Goal: Task Accomplishment & Management: Manage account settings

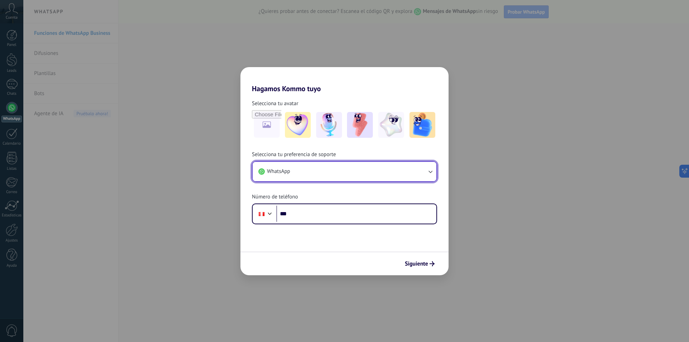
click at [336, 173] on button "WhatsApp" at bounding box center [345, 171] width 184 height 19
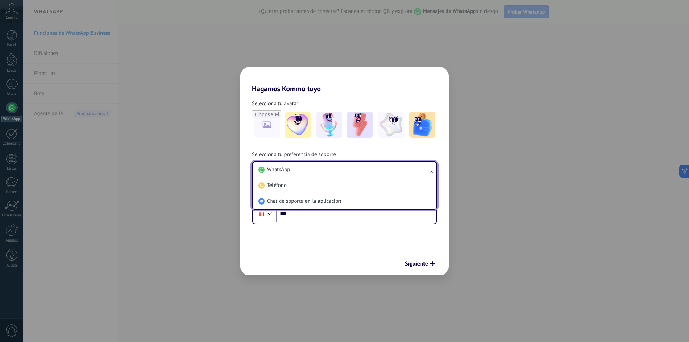
click at [336, 173] on li "WhatsApp" at bounding box center [343, 170] width 175 height 16
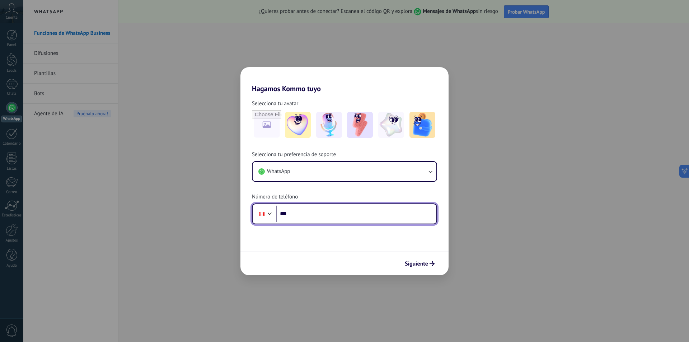
click at [307, 215] on input "***" at bounding box center [356, 214] width 160 height 17
type input "**********"
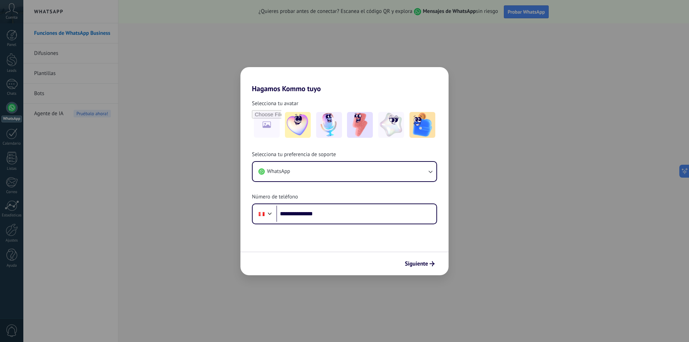
click at [285, 242] on form "**********" at bounding box center [345, 184] width 208 height 182
click at [410, 263] on span "Siguiente" at bounding box center [416, 263] width 23 height 5
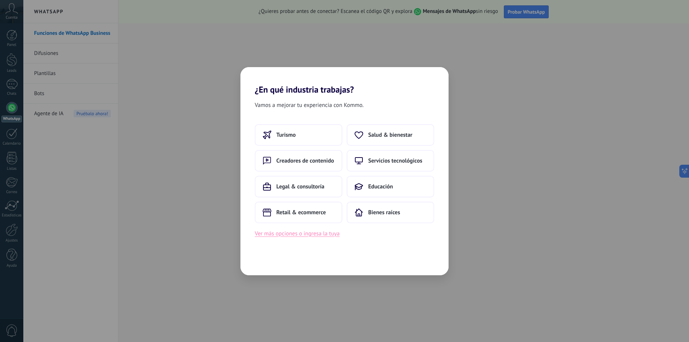
click at [307, 236] on button "Ver más opciones o ingresa la tuya" at bounding box center [297, 233] width 85 height 9
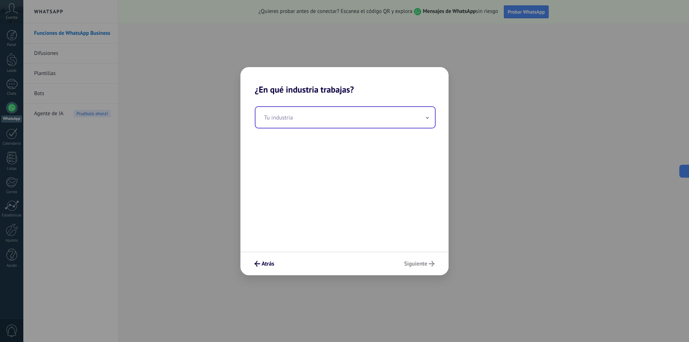
click at [270, 122] on input "text" at bounding box center [345, 117] width 179 height 21
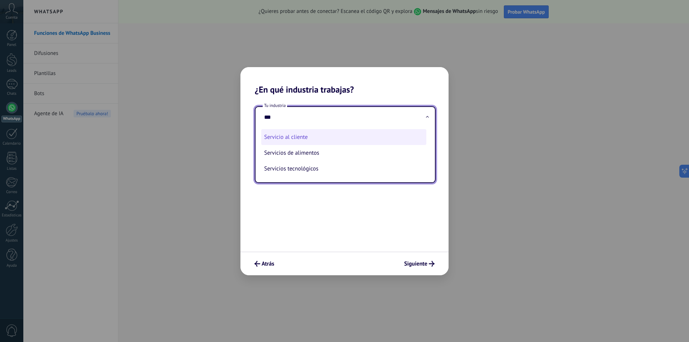
click at [272, 131] on li "Servicio al cliente" at bounding box center [343, 137] width 165 height 16
type input "**********"
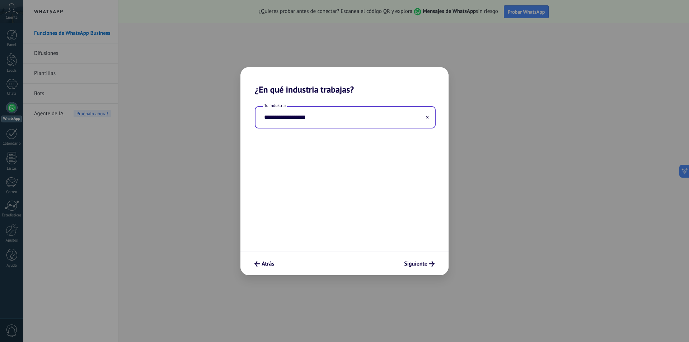
click at [273, 142] on div "**********" at bounding box center [345, 173] width 208 height 157
click at [421, 264] on span "Siguiente" at bounding box center [415, 263] width 23 height 5
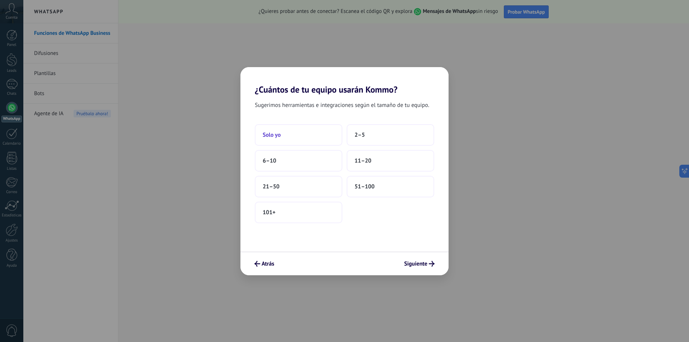
click at [288, 139] on button "Solo yo" at bounding box center [299, 135] width 88 height 22
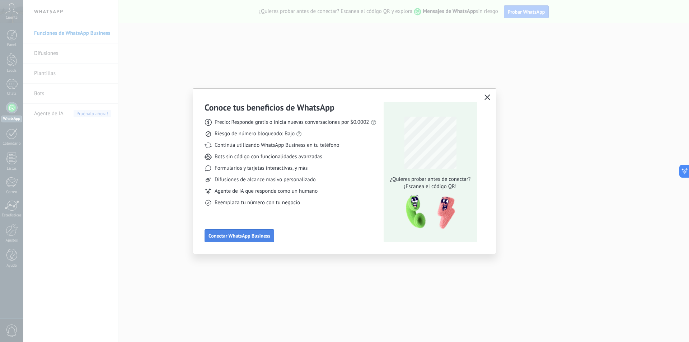
click at [236, 240] on button "Conectar WhatsApp Business" at bounding box center [240, 235] width 70 height 13
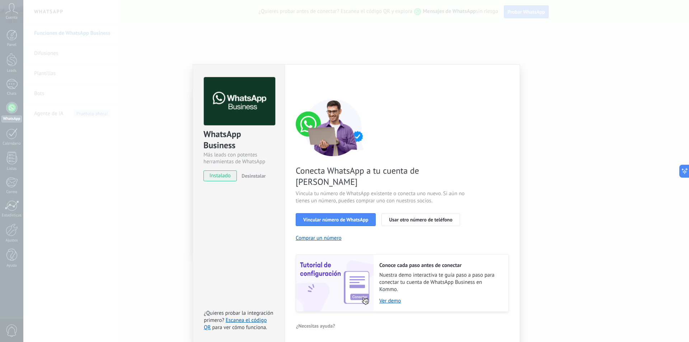
drag, startPoint x: 591, startPoint y: 165, endPoint x: 587, endPoint y: 189, distance: 24.0
click at [587, 188] on div "WhatsApp Business Más leads con potentes herramientas de WhatsApp instalado Des…" at bounding box center [356, 171] width 666 height 342
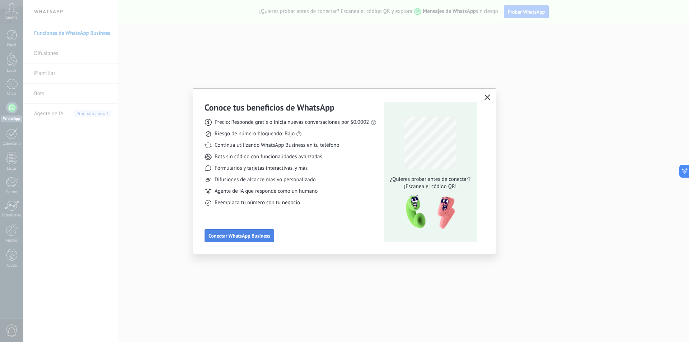
click at [224, 238] on span "Conectar WhatsApp Business" at bounding box center [240, 235] width 62 height 5
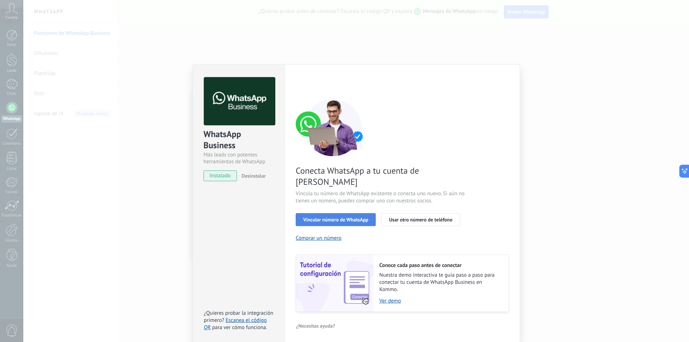
click at [317, 217] on span "Vincular número de WhatsApp" at bounding box center [335, 219] width 65 height 5
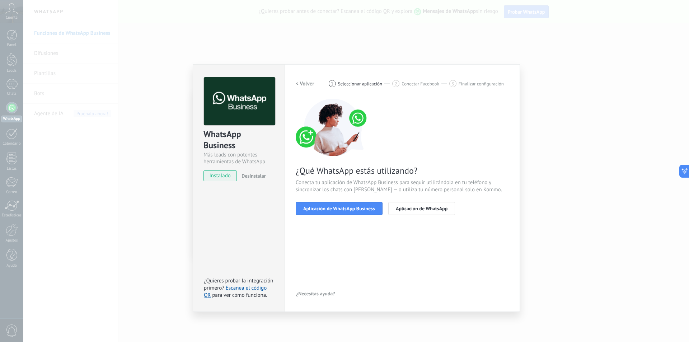
click at [317, 211] on span "Aplicación de WhatsApp Business" at bounding box center [339, 208] width 72 height 5
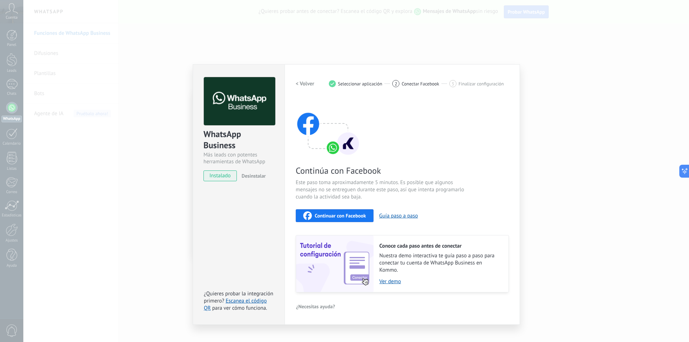
click at [317, 211] on div "Continuar con Facebook" at bounding box center [334, 215] width 63 height 9
click at [332, 214] on span "Continuar con Facebook" at bounding box center [340, 215] width 51 height 5
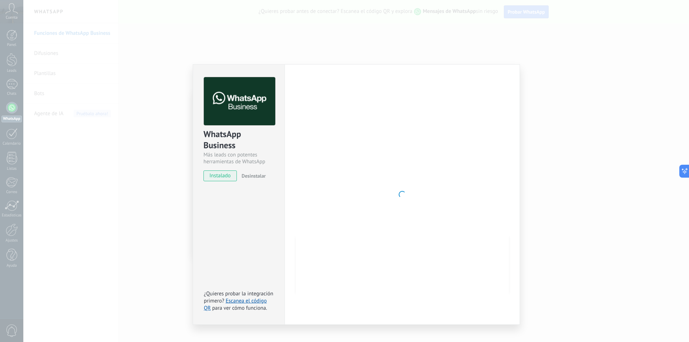
drag, startPoint x: 345, startPoint y: 241, endPoint x: 346, endPoint y: 235, distance: 5.0
click at [346, 236] on div at bounding box center [402, 194] width 213 height 235
click at [346, 235] on div at bounding box center [402, 194] width 213 height 235
click at [355, 203] on div at bounding box center [402, 194] width 213 height 235
click at [355, 202] on div at bounding box center [402, 194] width 213 height 235
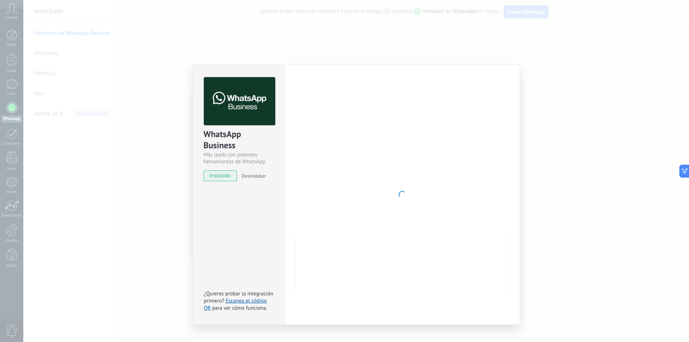
click at [355, 200] on div at bounding box center [402, 194] width 213 height 235
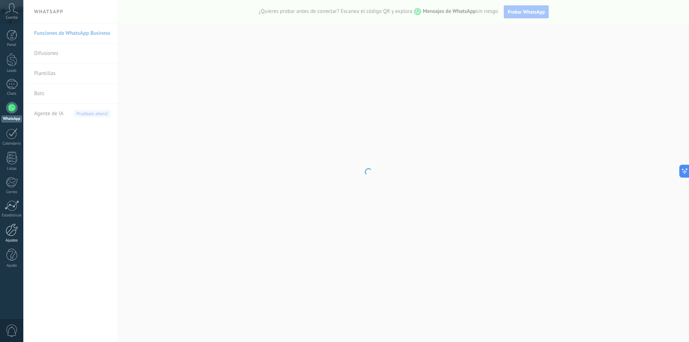
click at [6, 238] on link "Ajustes" at bounding box center [11, 233] width 23 height 19
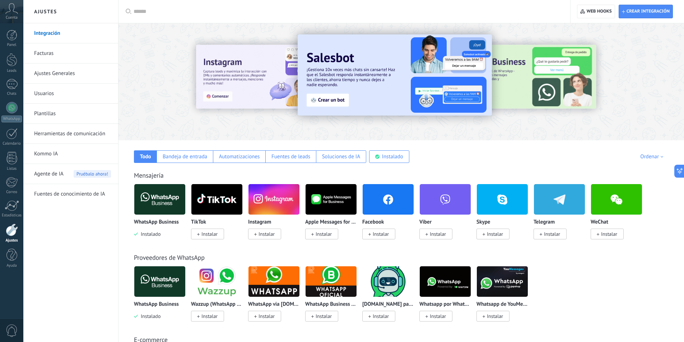
click at [525, 151] on div "Todo Bandeja de entrada Automatizaciones Fuentes de leads Soluciones de IA Inst…" at bounding box center [401, 151] width 551 height 23
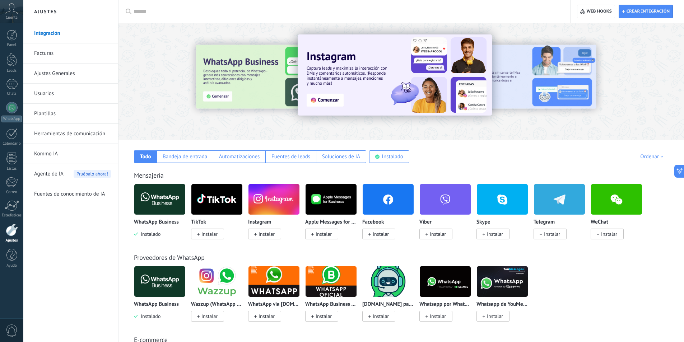
click at [9, 19] on span "Cuenta" at bounding box center [12, 17] width 12 height 5
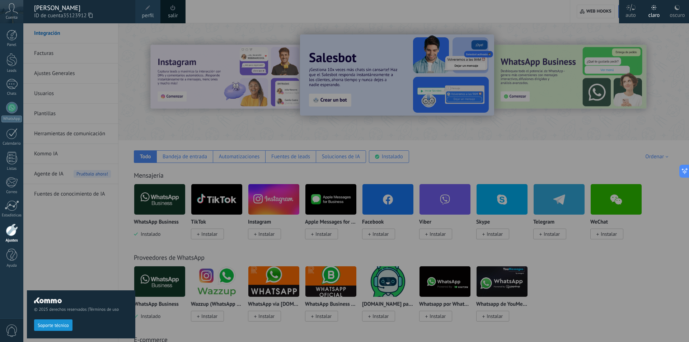
click at [177, 13] on link "salir" at bounding box center [173, 16] width 10 height 8
